Goal: Use online tool/utility: Use online tool/utility

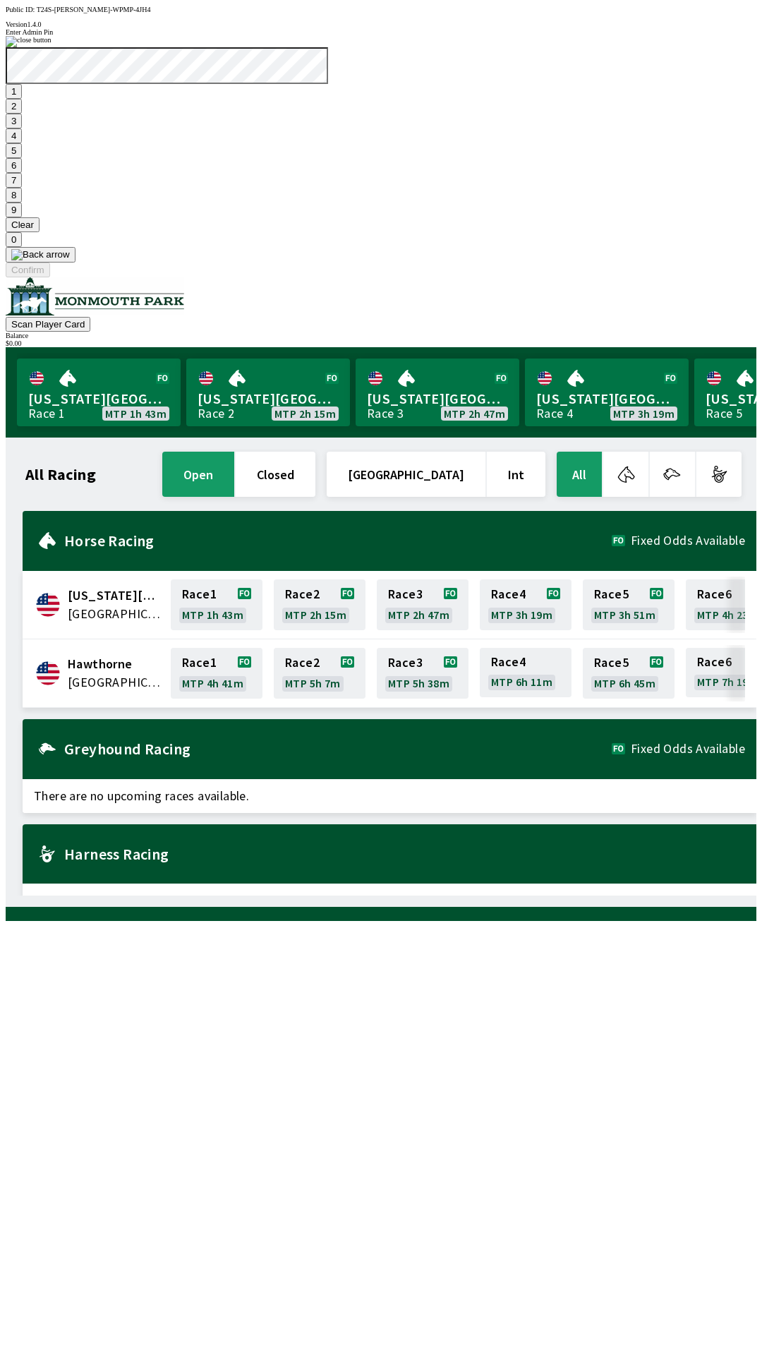
click at [22, 99] on button "1" at bounding box center [14, 91] width 16 height 15
click at [22, 217] on button "9" at bounding box center [14, 210] width 16 height 15
click at [22, 188] on button "7" at bounding box center [14, 180] width 16 height 15
click at [22, 128] on button "3" at bounding box center [14, 121] width 16 height 15
click at [50, 277] on button "Confirm" at bounding box center [28, 270] width 44 height 15
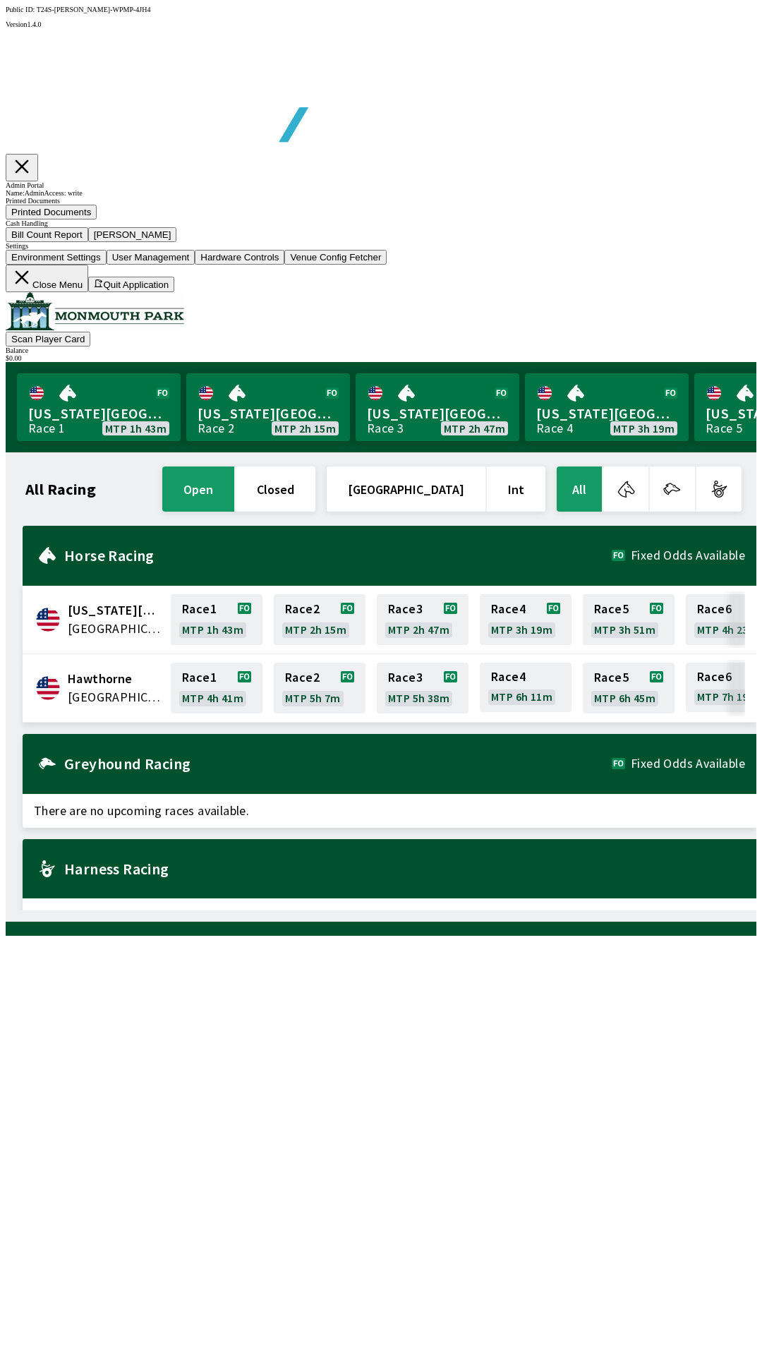
click at [88, 242] on button "Bill Count Report" at bounding box center [47, 234] width 83 height 15
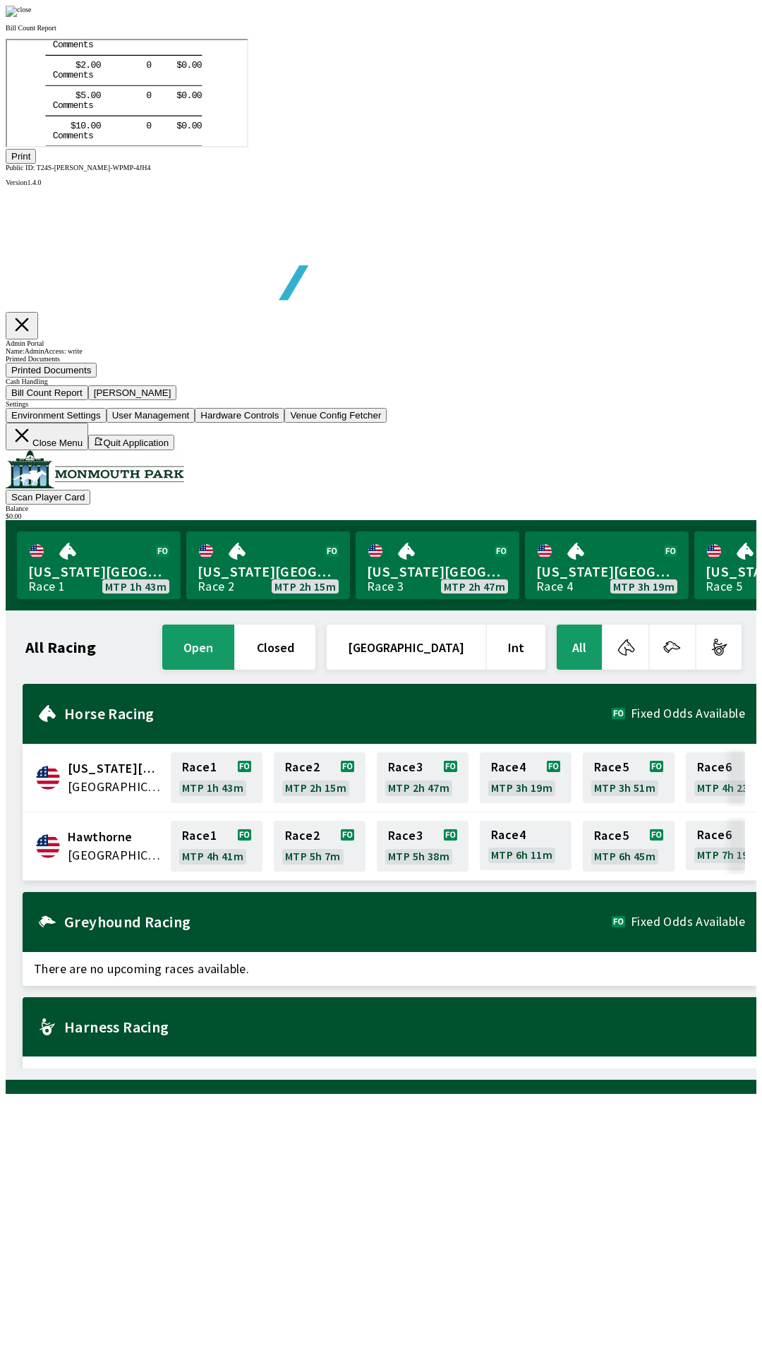
scroll to position [165, 0]
click at [651, 17] on div at bounding box center [381, 11] width 751 height 11
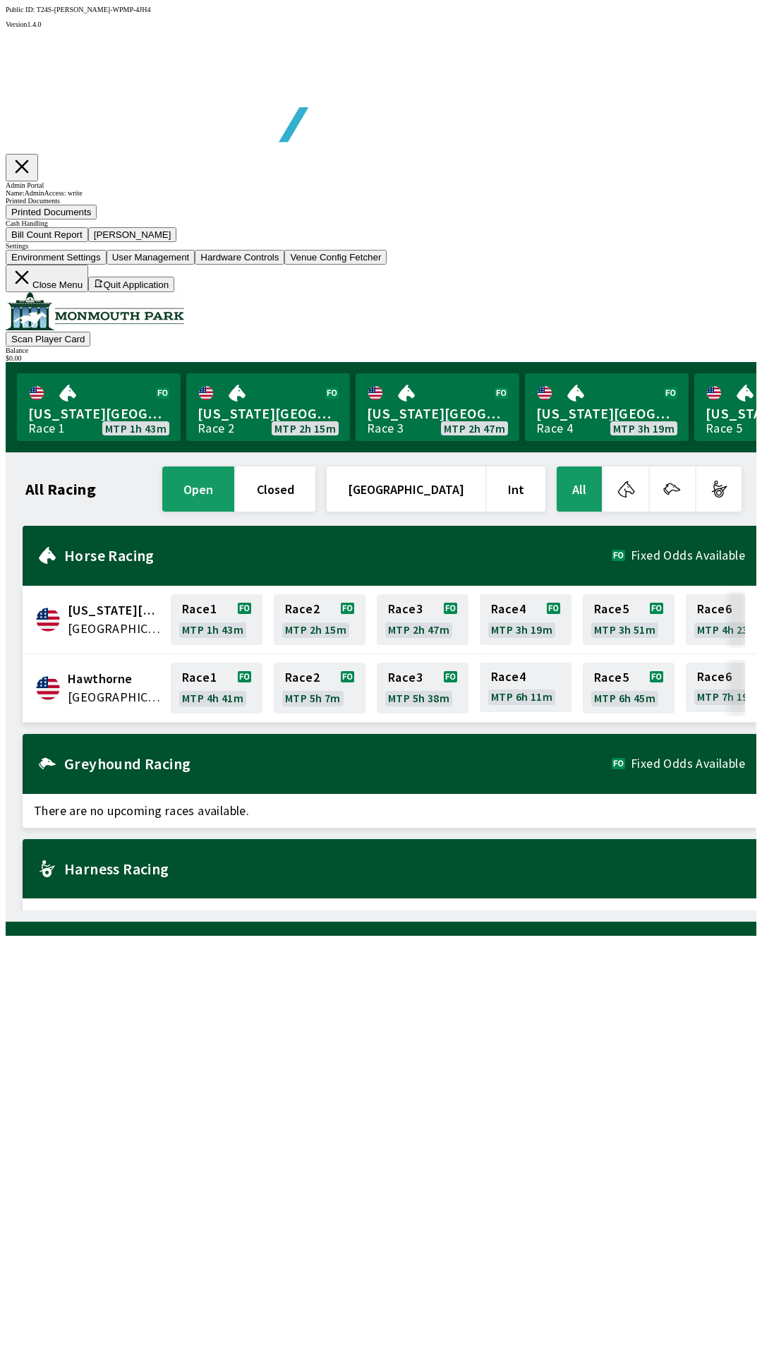
click at [88, 292] on button "Close Menu" at bounding box center [47, 279] width 83 height 28
